Goal: Information Seeking & Learning: Check status

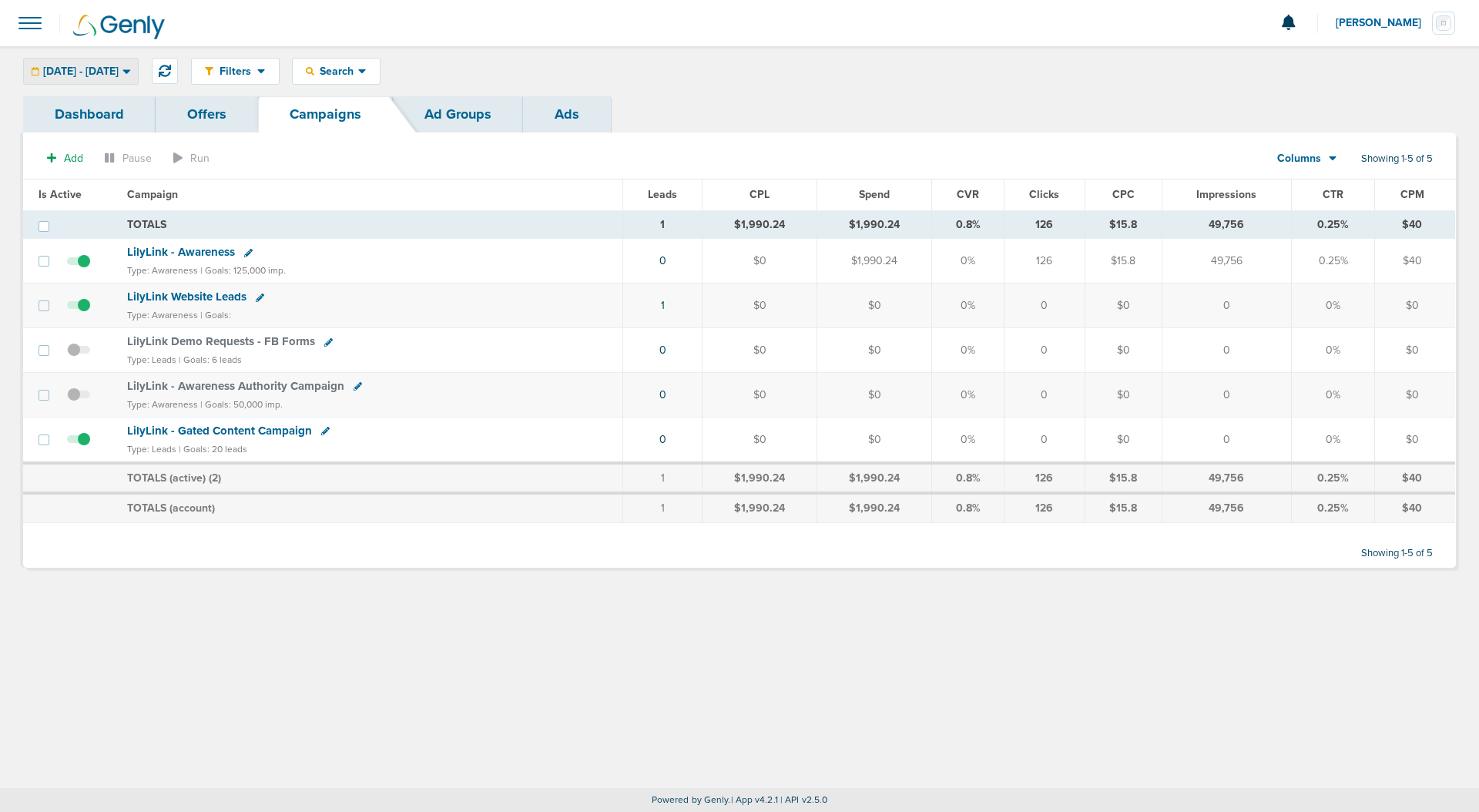
click at [119, 69] on span "[DATE] - [DATE]" at bounding box center [80, 71] width 75 height 11
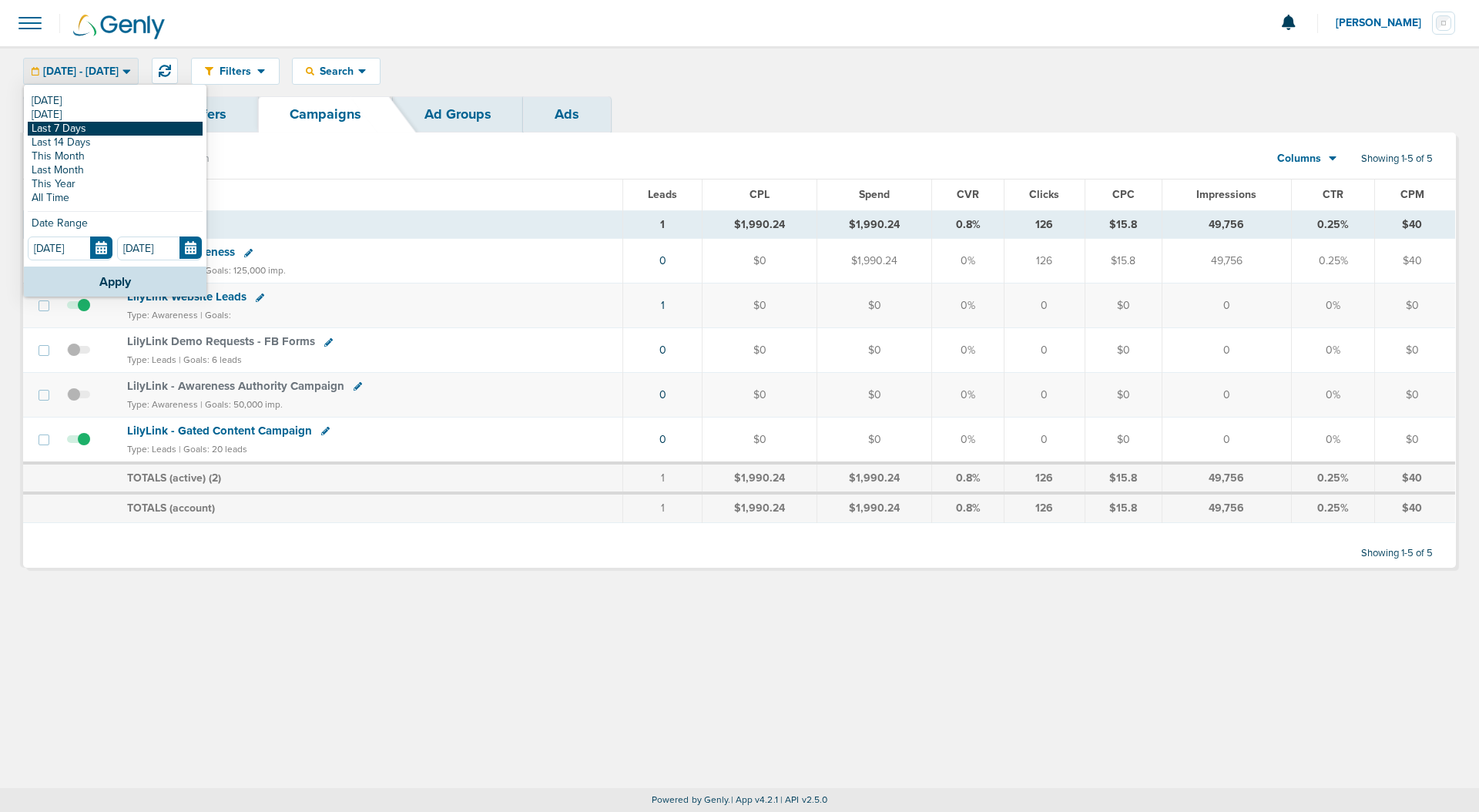
click at [85, 125] on link "Last 7 Days" at bounding box center [116, 128] width 175 height 14
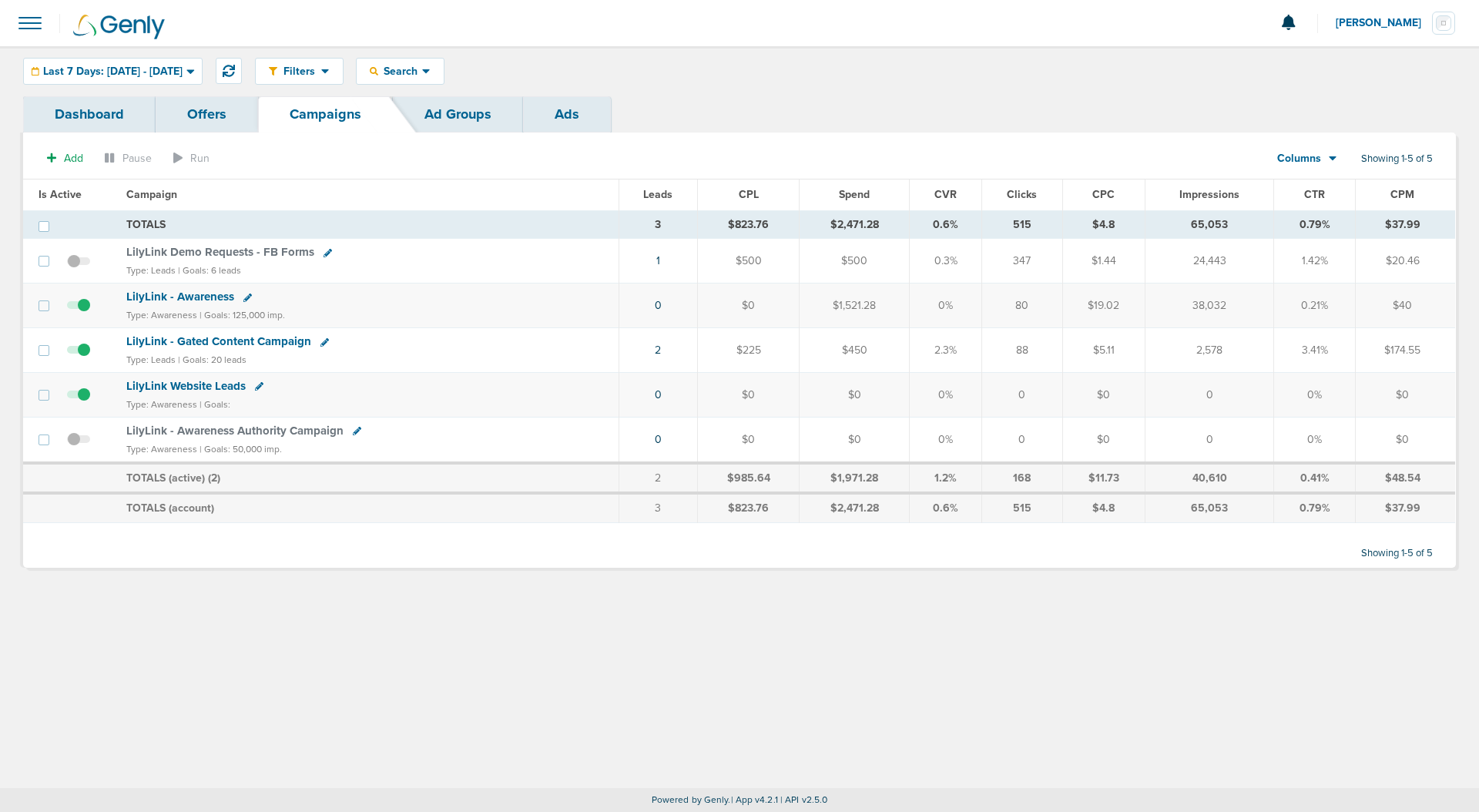
click at [591, 120] on link "Ads" at bounding box center [567, 115] width 87 height 36
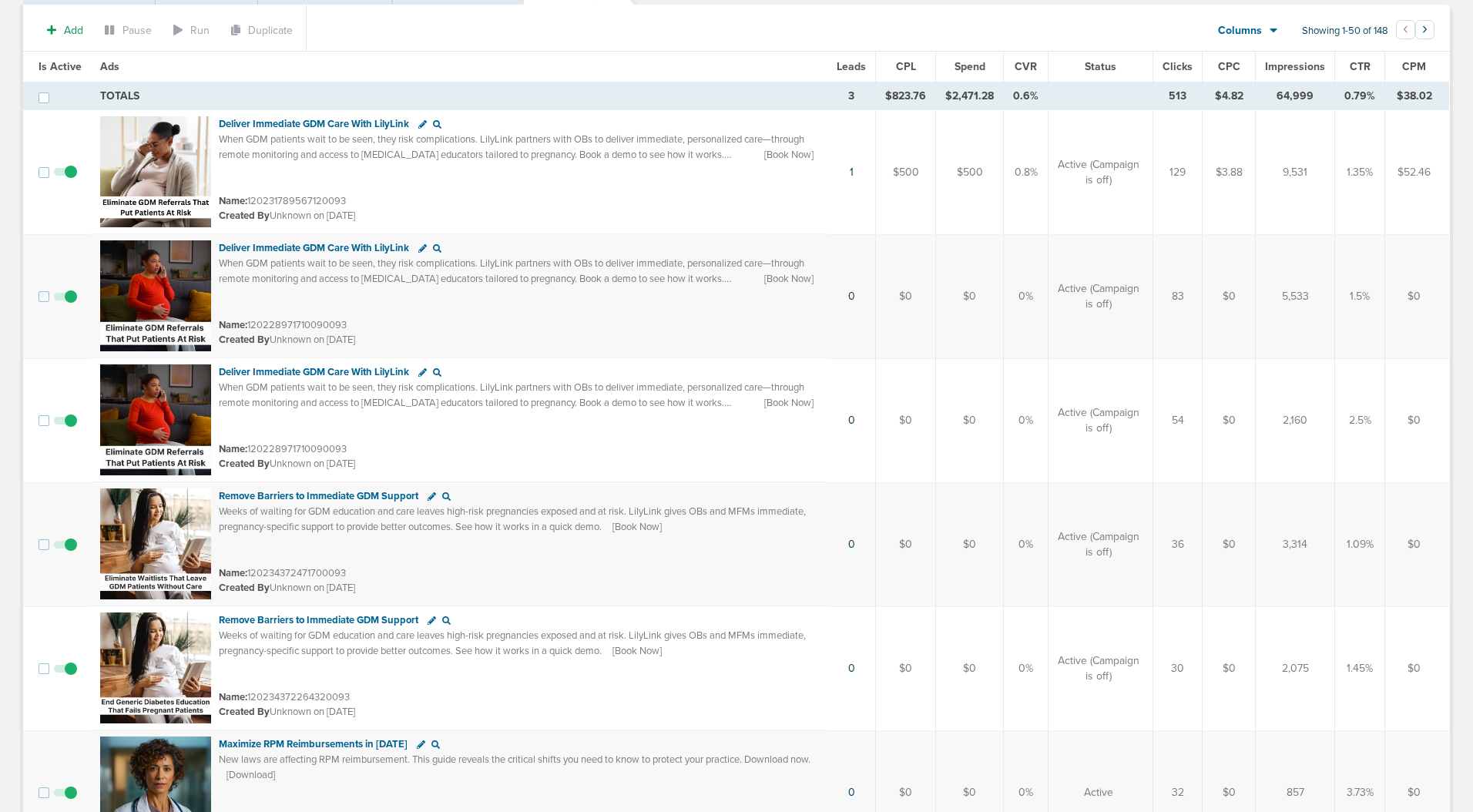
scroll to position [7, 0]
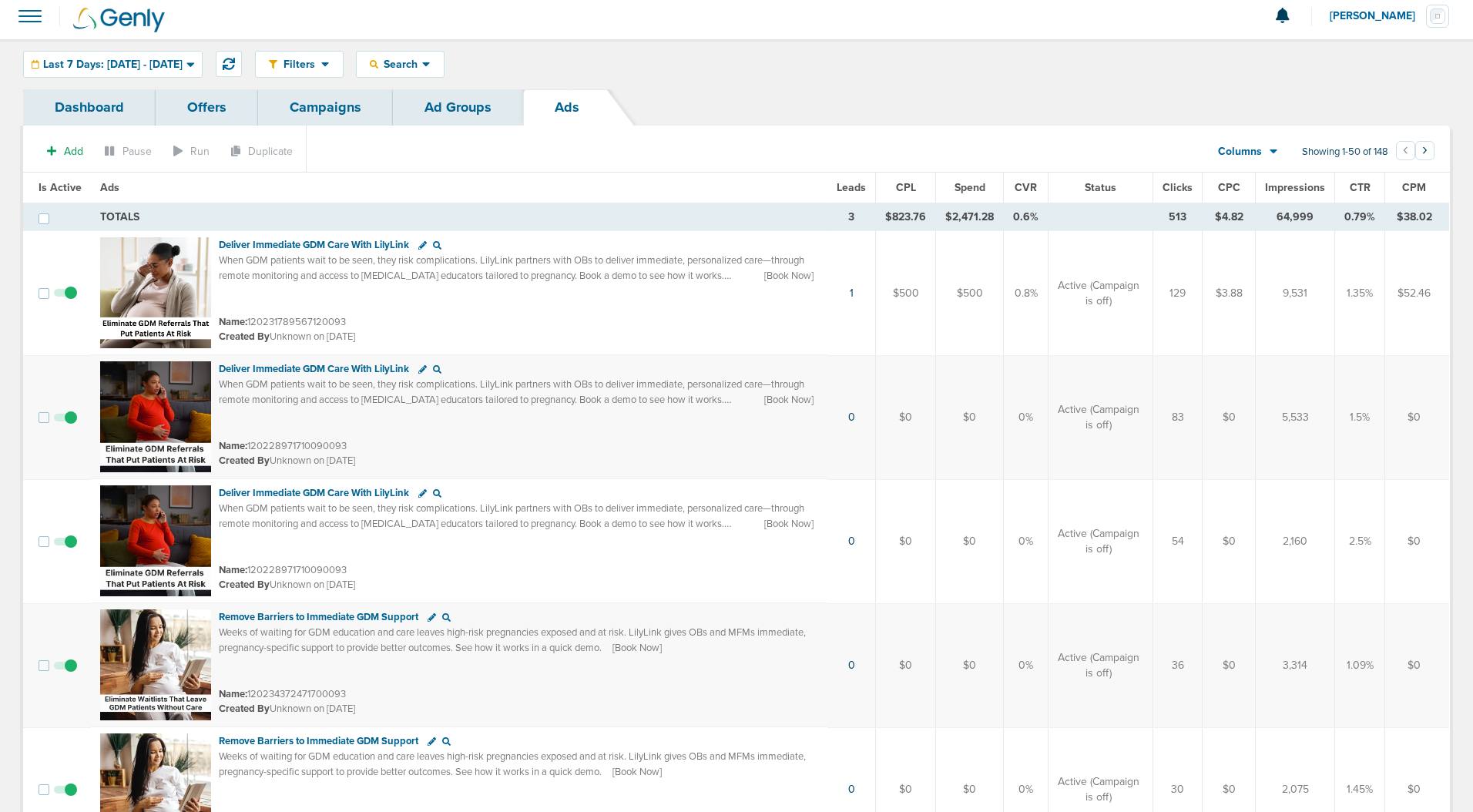
click at [856, 182] on span "Leads" at bounding box center [851, 187] width 29 height 13
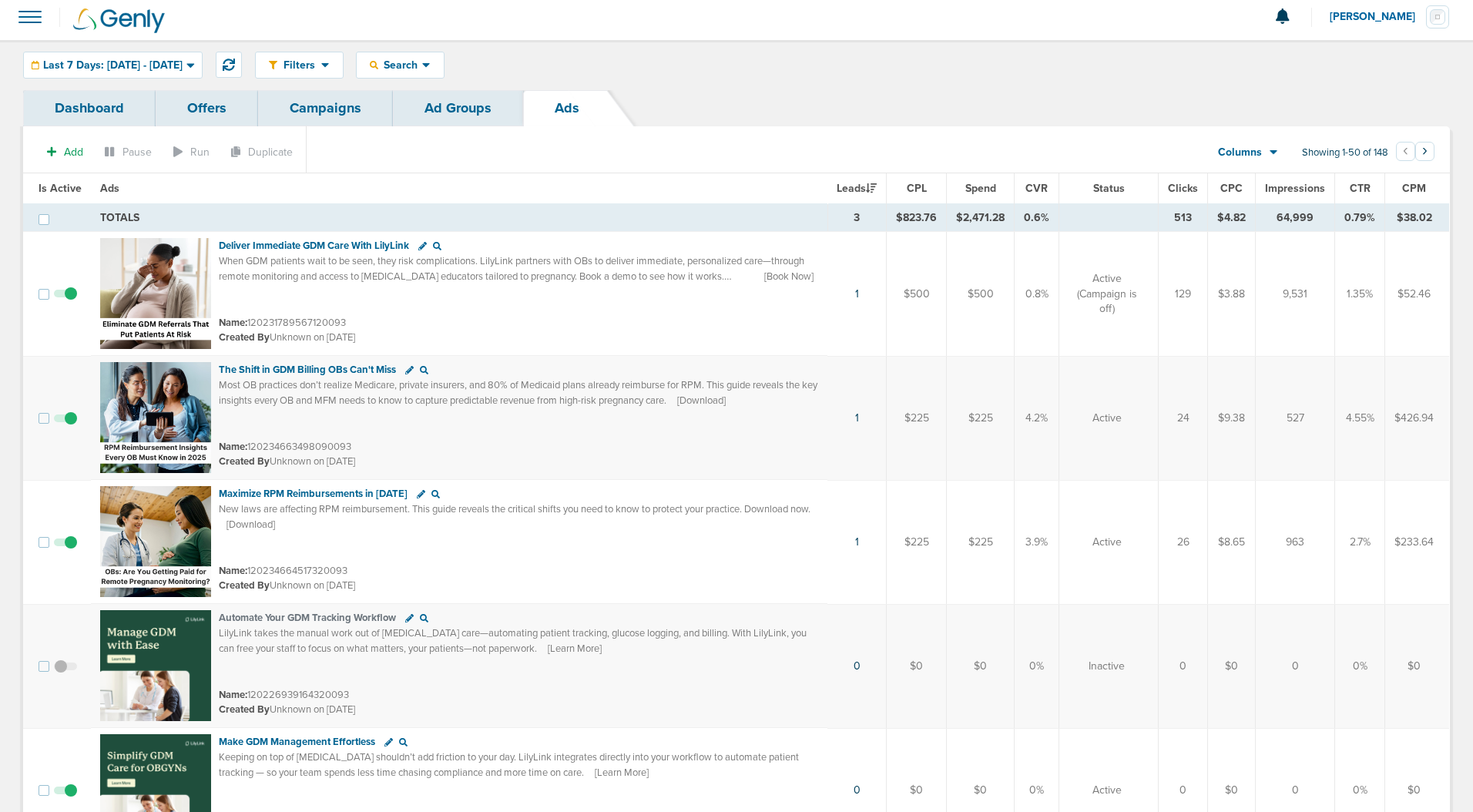
scroll to position [0, 0]
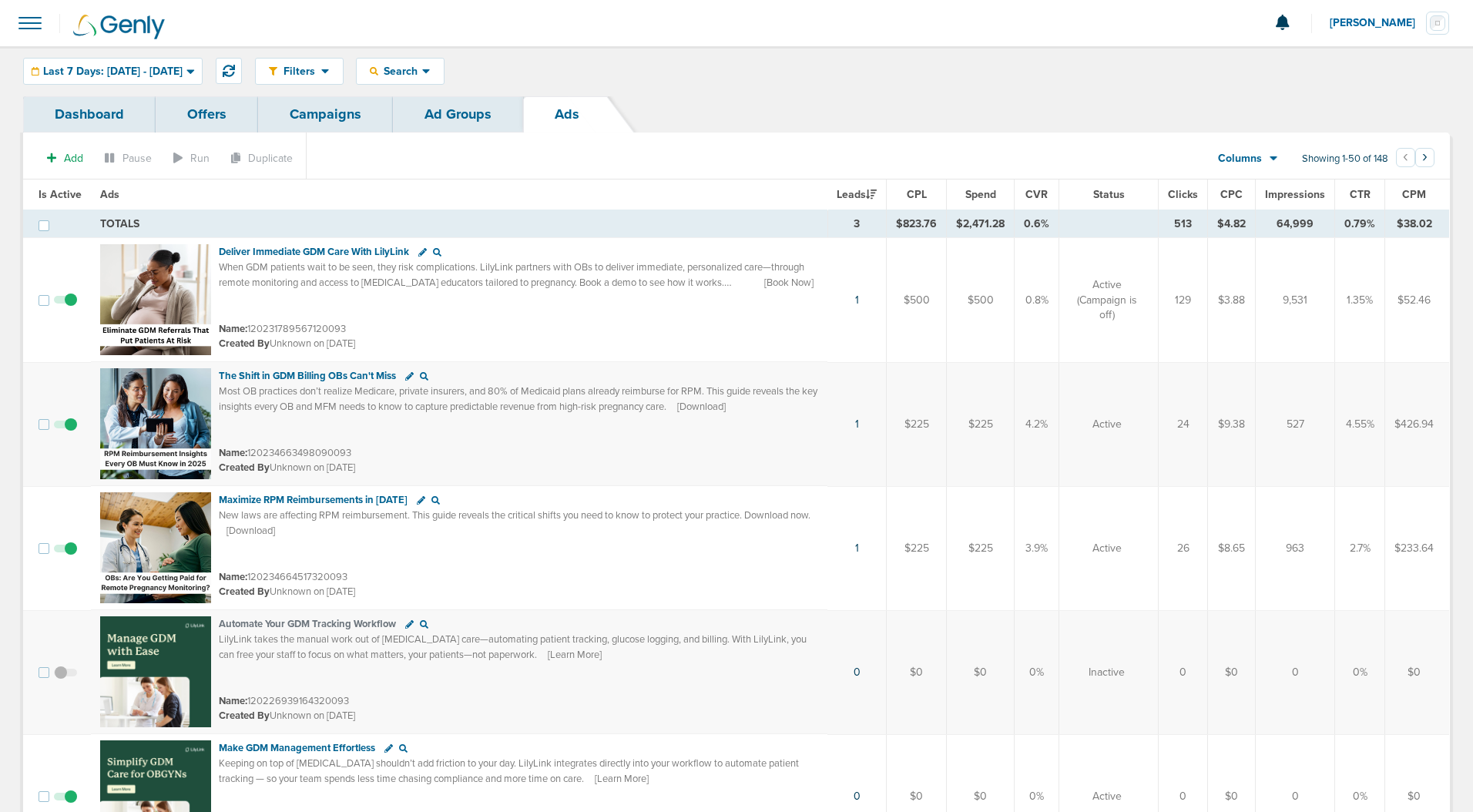
click at [474, 108] on link "Ad Groups" at bounding box center [458, 115] width 130 height 36
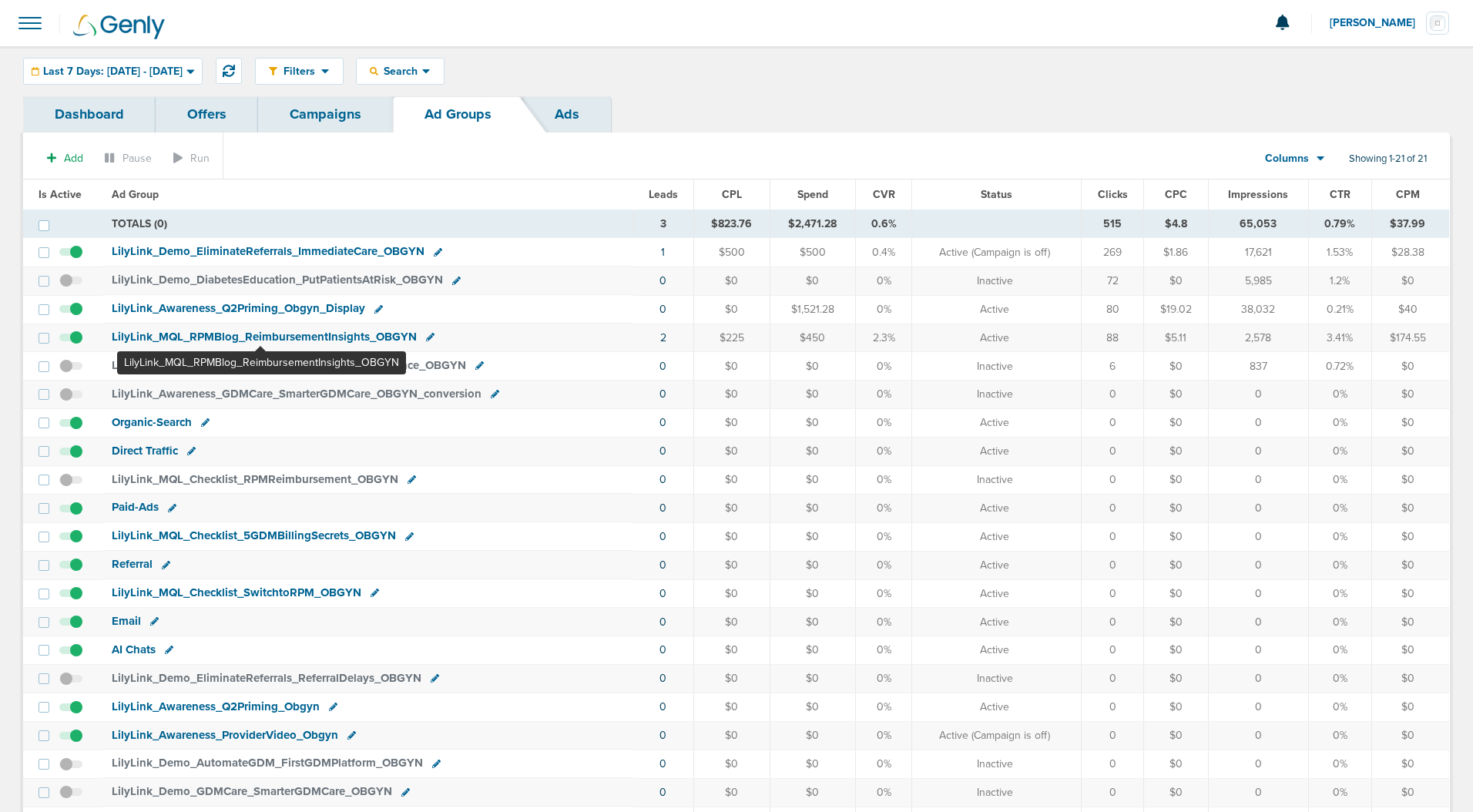
click at [212, 339] on span "LilyLink_ MQL_ RPMBlog_ ReimbursementInsights_ OBGYN" at bounding box center [264, 337] width 305 height 14
